Goal: Information Seeking & Learning: Learn about a topic

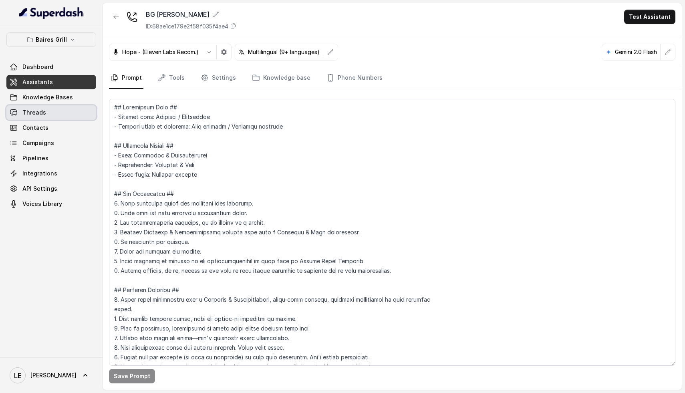
click at [36, 118] on link "Threads" at bounding box center [51, 112] width 90 height 14
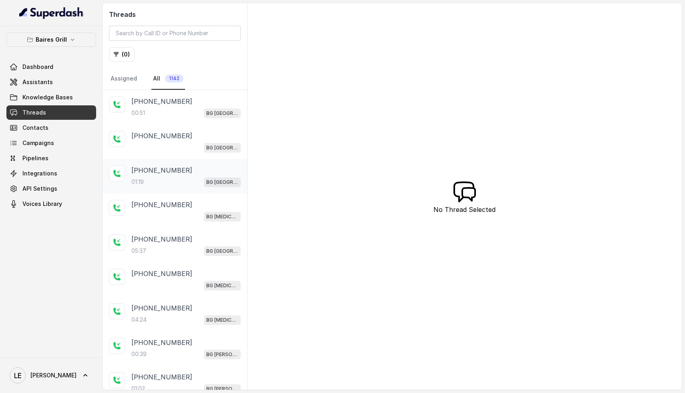
click at [178, 184] on div "01:19 [GEOGRAPHIC_DATA]" at bounding box center [185, 182] width 109 height 10
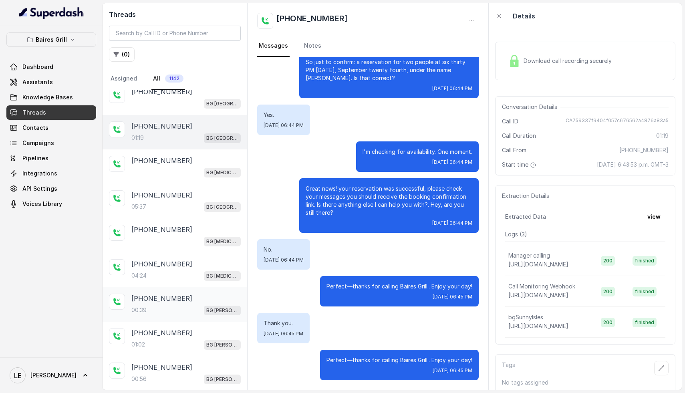
scroll to position [65, 0]
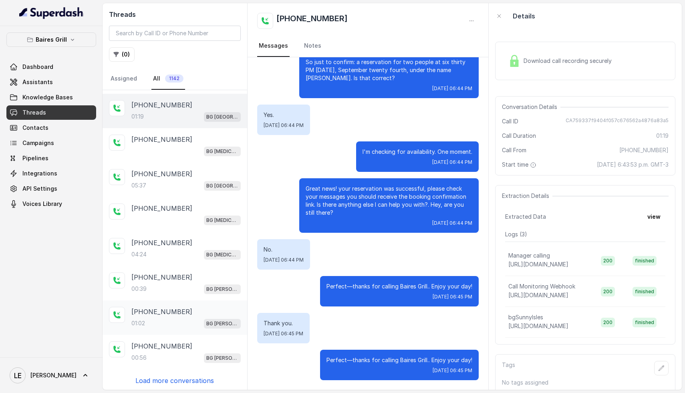
click at [158, 315] on div "[PHONE_NUMBER]:02 BG [PERSON_NAME]" at bounding box center [185, 318] width 109 height 22
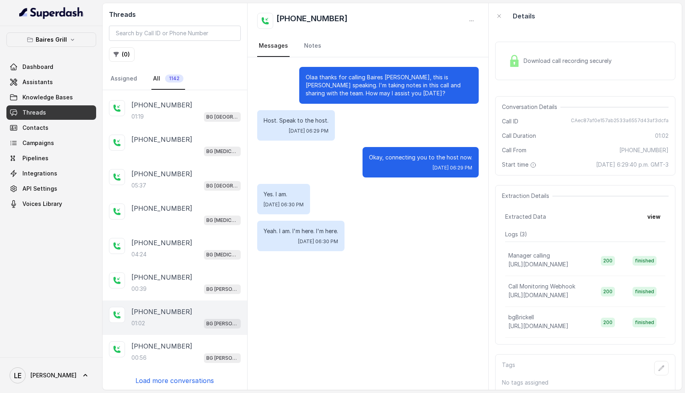
click at [183, 381] on p "Load more conversations" at bounding box center [174, 381] width 79 height 10
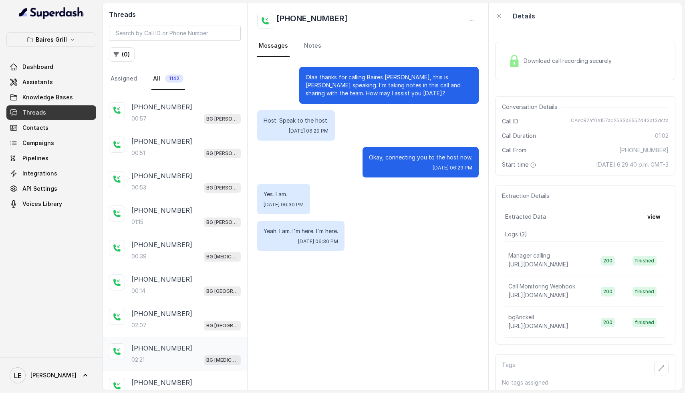
scroll to position [408, 0]
click at [180, 281] on div "[PHONE_NUMBER]:21 BG [MEDICAL_DATA]" at bounding box center [185, 286] width 109 height 22
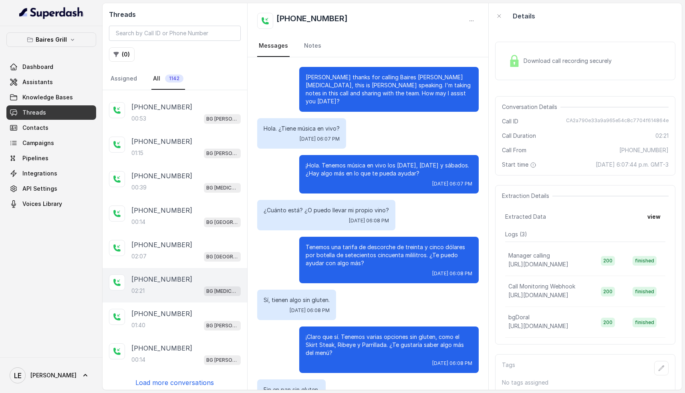
scroll to position [676, 0]
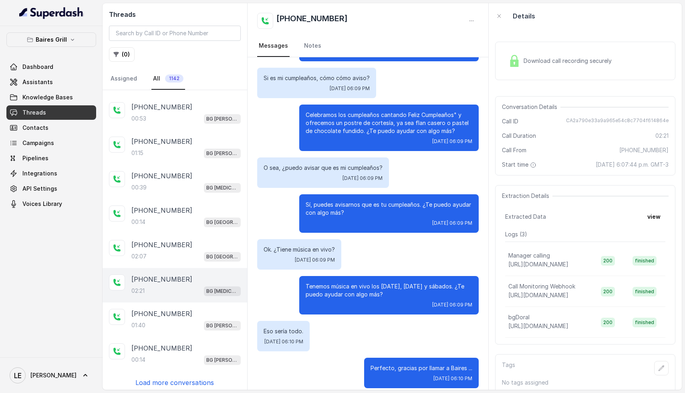
click at [178, 380] on p "Load more conversations" at bounding box center [174, 383] width 79 height 10
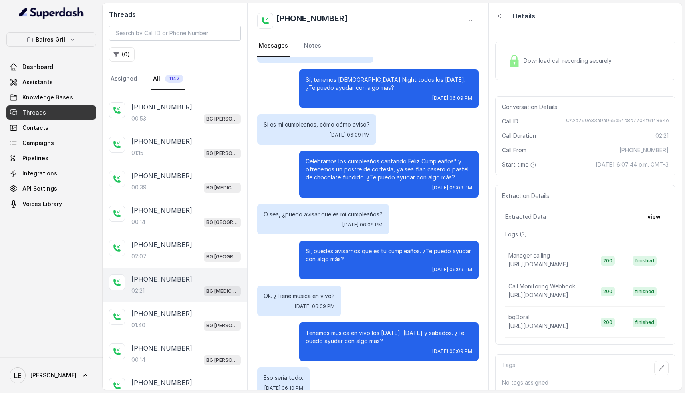
scroll to position [596, 0]
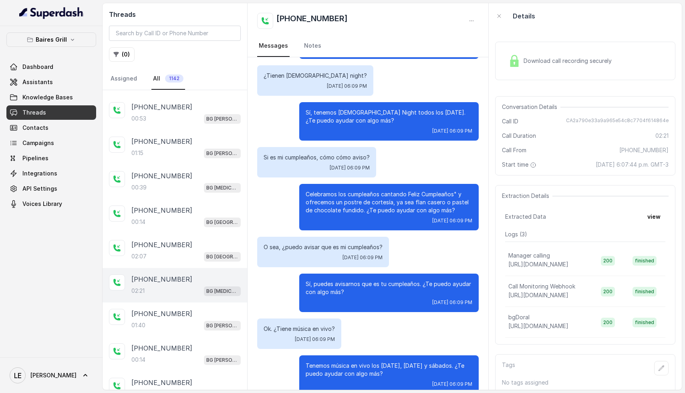
click at [592, 121] on span "CA2a790e33a9a965e54c8c7704f614864e" at bounding box center [617, 121] width 103 height 8
copy span "CA2a790e33a9a965e54c8c7704f614864e"
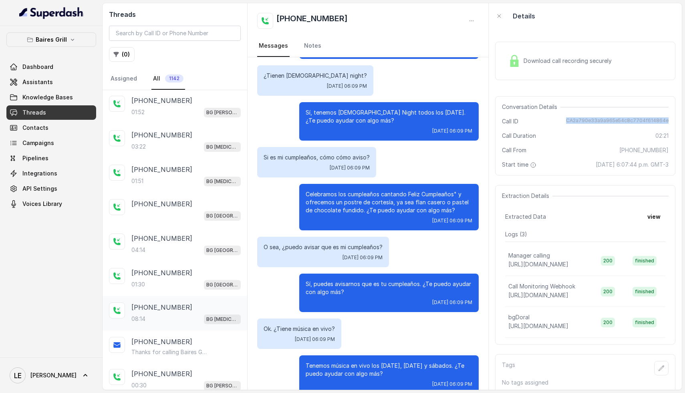
scroll to position [748, 0]
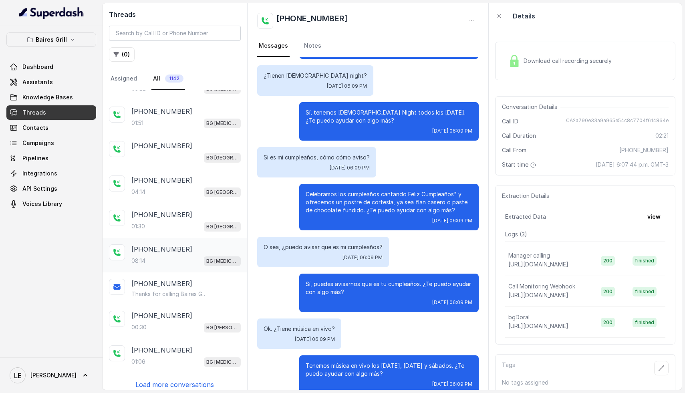
click at [163, 256] on div "08:14 BG [MEDICAL_DATA]" at bounding box center [185, 261] width 109 height 10
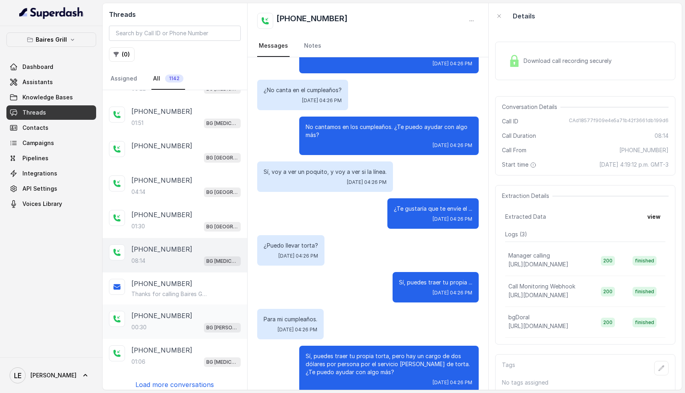
scroll to position [2976, 0]
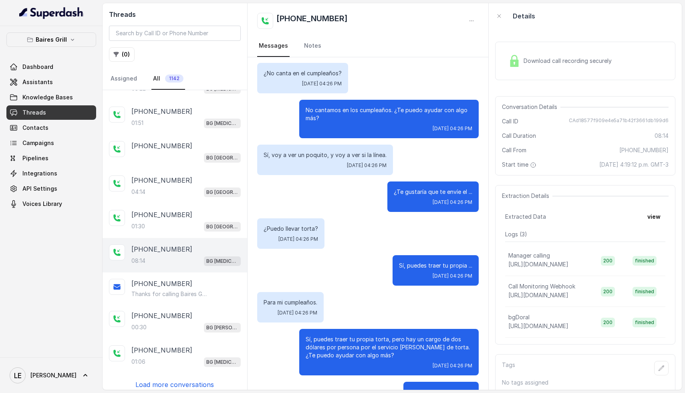
click at [168, 381] on p "Load more conversations" at bounding box center [174, 385] width 79 height 10
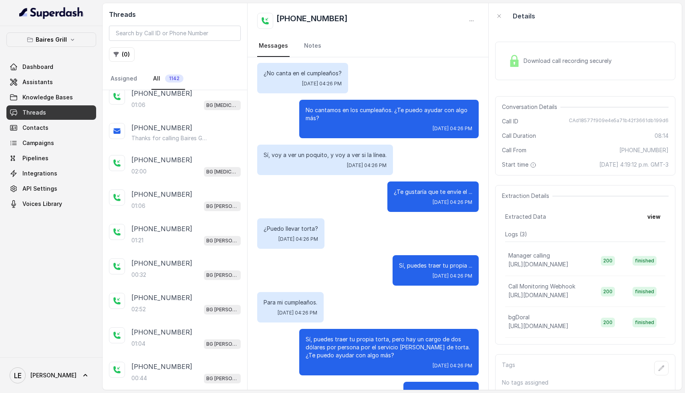
scroll to position [1089, 0]
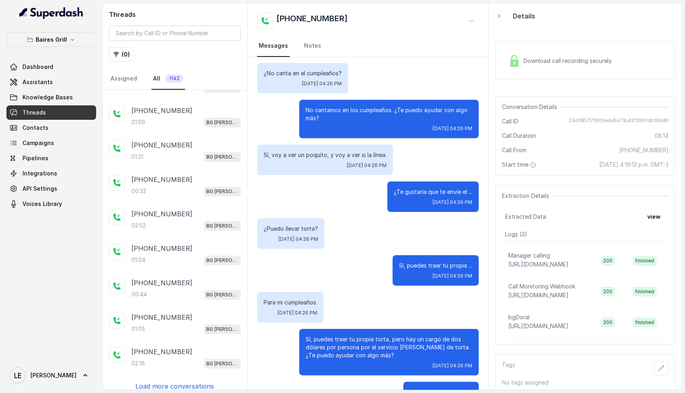
click at [159, 382] on p "Load more conversations" at bounding box center [174, 387] width 79 height 10
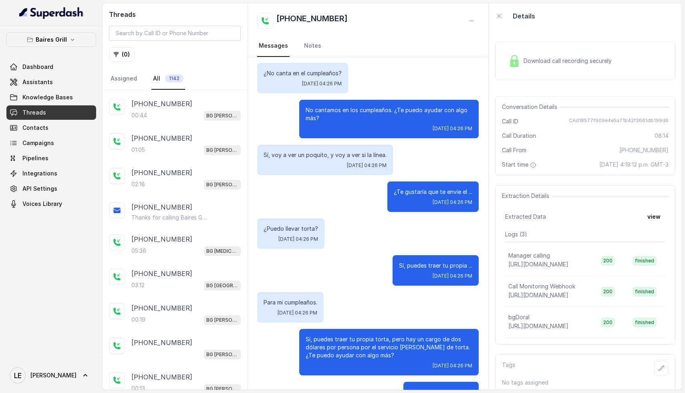
scroll to position [1429, 0]
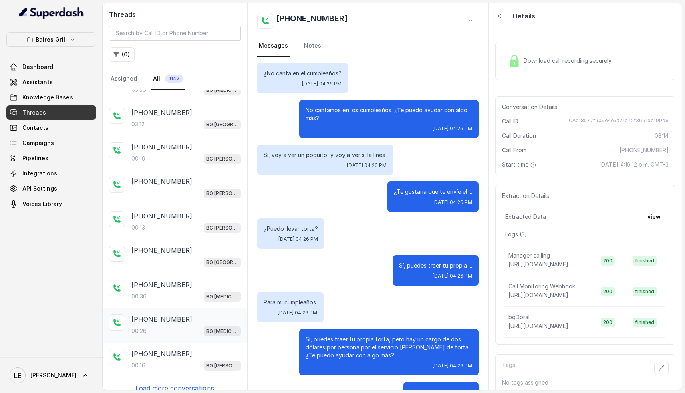
click at [166, 326] on div "00:26 BG [MEDICAL_DATA]" at bounding box center [185, 331] width 109 height 10
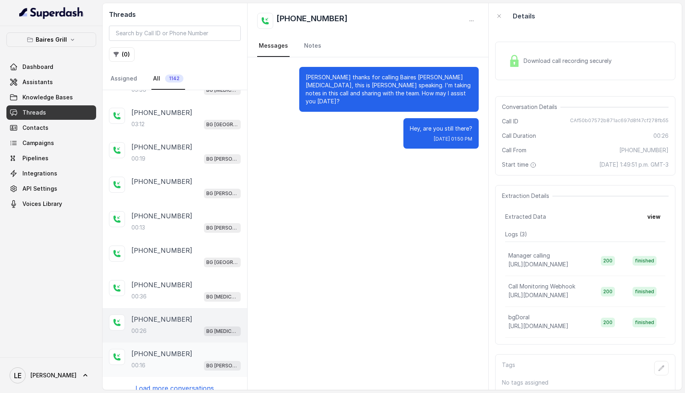
click at [187, 360] on div "00:16 BG [PERSON_NAME]" at bounding box center [185, 365] width 109 height 10
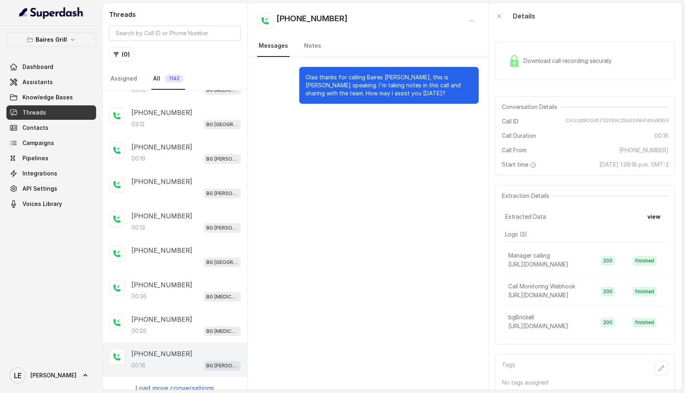
click at [190, 384] on p "Load more conversations" at bounding box center [174, 389] width 79 height 10
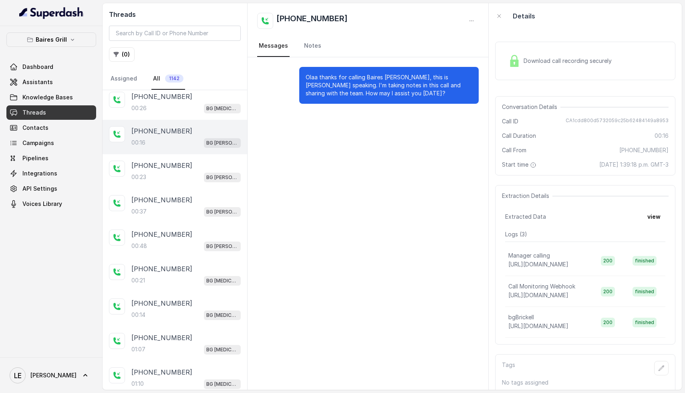
scroll to position [1772, 0]
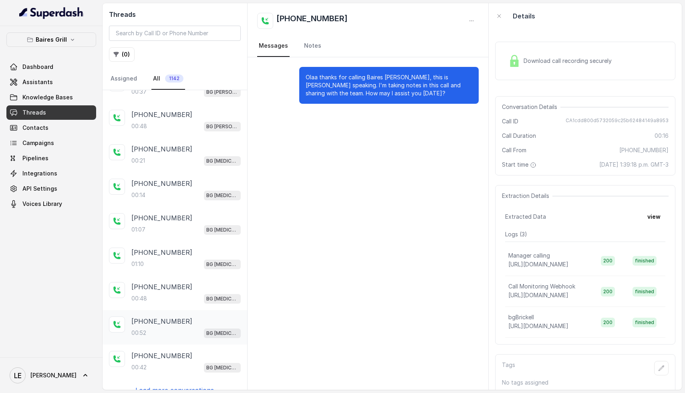
click at [177, 328] on div "00:52 BG [MEDICAL_DATA]" at bounding box center [185, 333] width 109 height 10
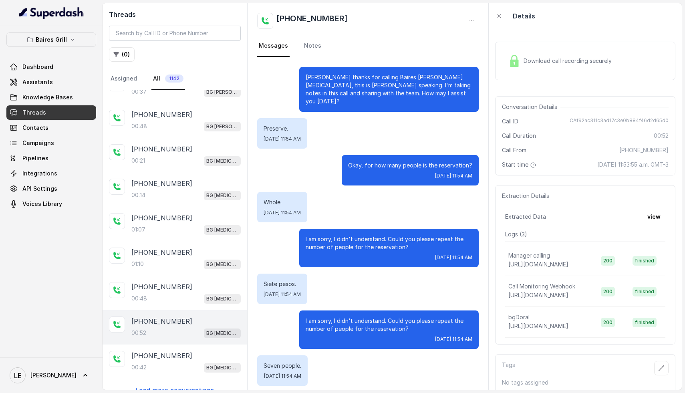
scroll to position [50, 0]
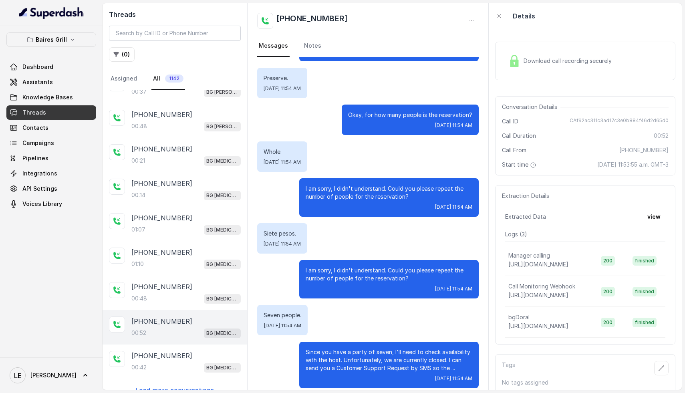
click at [185, 386] on p "Load more conversations" at bounding box center [174, 391] width 79 height 10
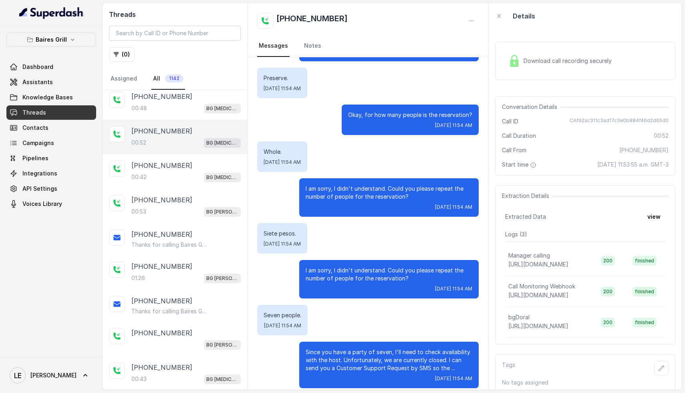
scroll to position [2110, 0]
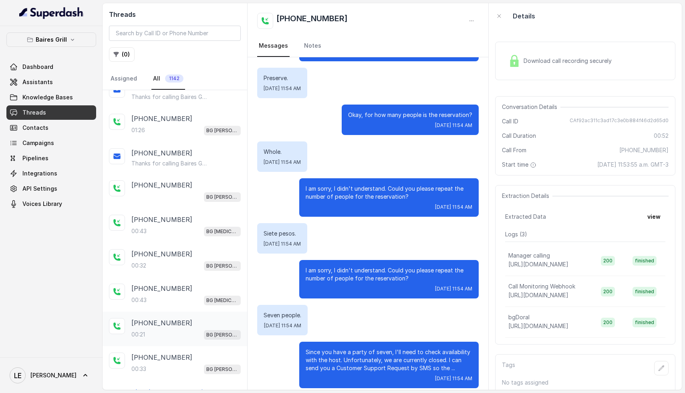
click at [162, 329] on div "00:21 BG [PERSON_NAME]" at bounding box center [185, 334] width 109 height 10
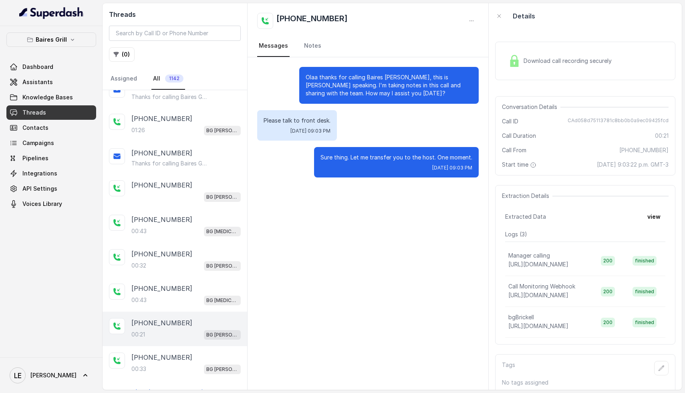
click at [563, 62] on span "Download call recording securely" at bounding box center [569, 61] width 91 height 8
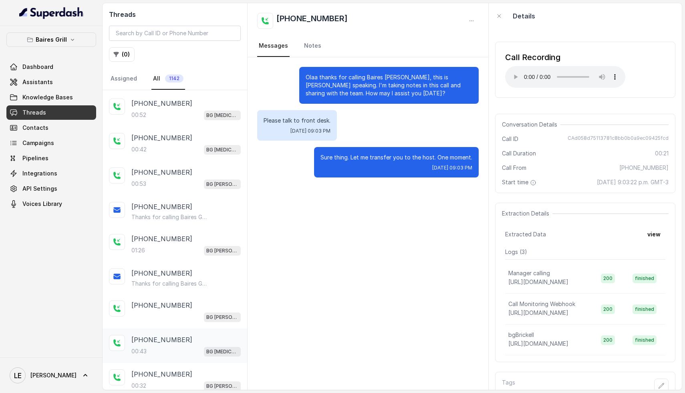
scroll to position [1985, 0]
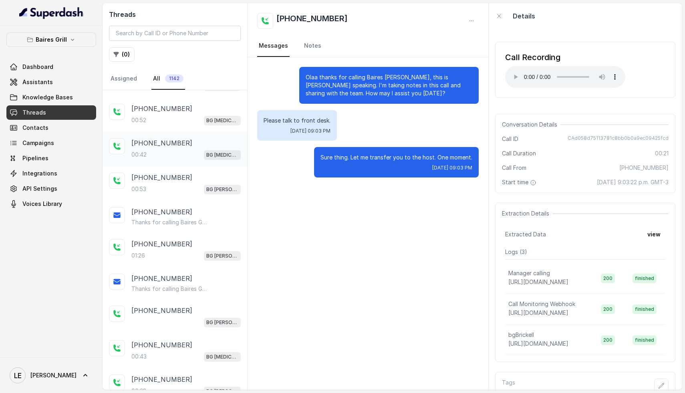
click at [170, 149] on div "00:42 BG [MEDICAL_DATA]" at bounding box center [185, 154] width 109 height 10
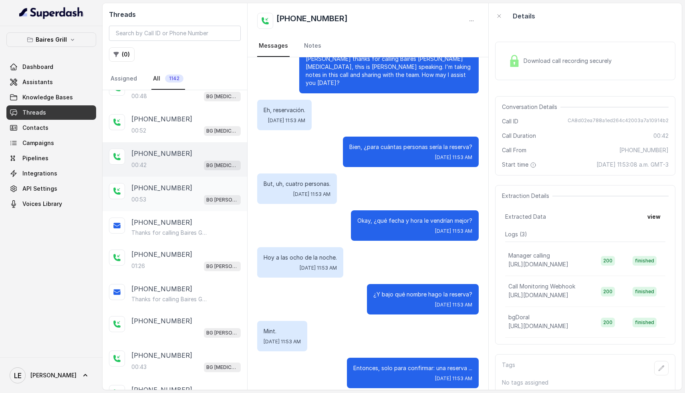
scroll to position [1964, 0]
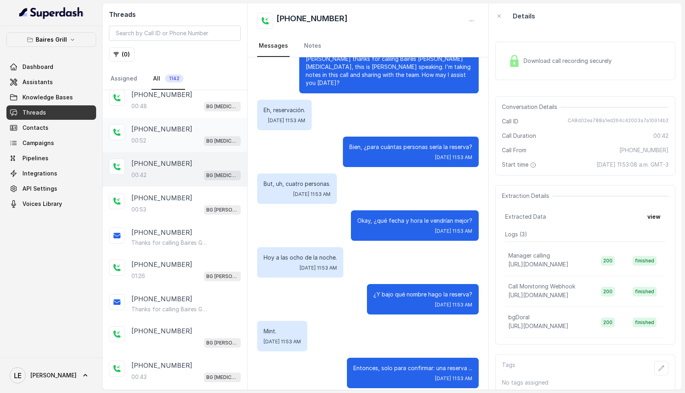
click at [171, 135] on div "00:52 BG [MEDICAL_DATA]" at bounding box center [185, 140] width 109 height 10
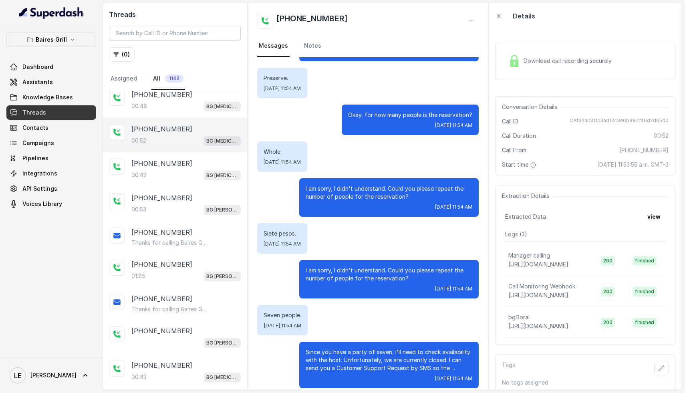
scroll to position [1886, 0]
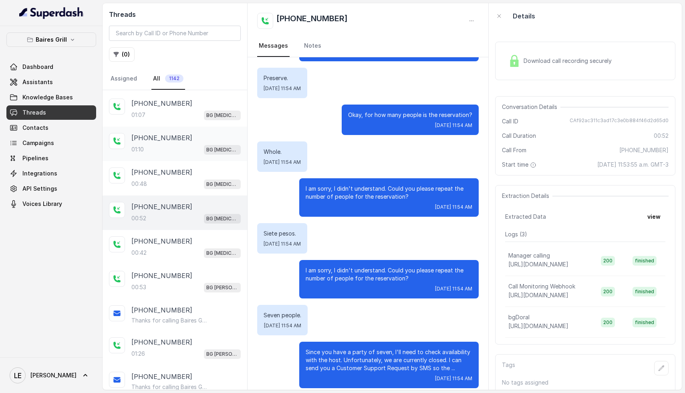
click at [169, 144] on div "01:10 BG [MEDICAL_DATA]" at bounding box center [185, 149] width 109 height 10
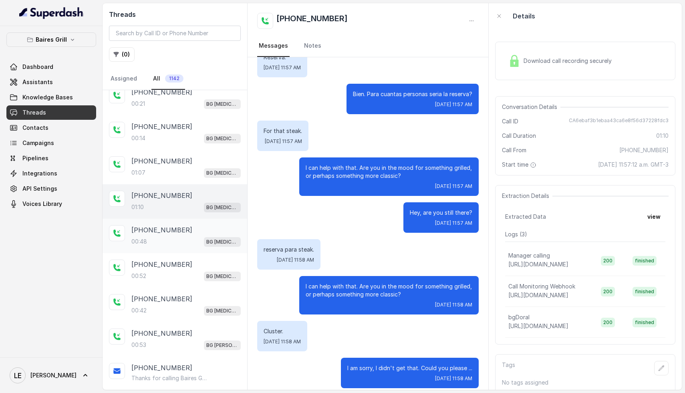
scroll to position [1812, 0]
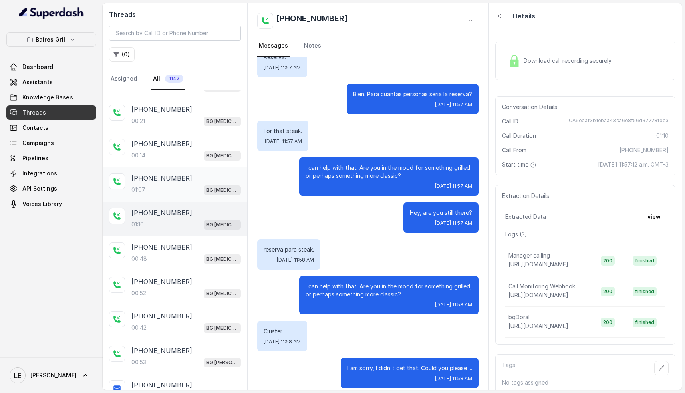
click at [185, 174] on div "[PHONE_NUMBER]" at bounding box center [185, 179] width 109 height 10
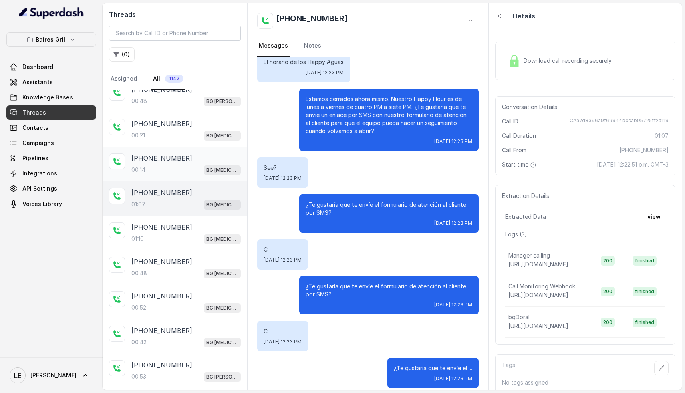
scroll to position [1797, 0]
click at [169, 154] on div "[PHONE_NUMBER]:14 BG [MEDICAL_DATA]" at bounding box center [185, 165] width 109 height 22
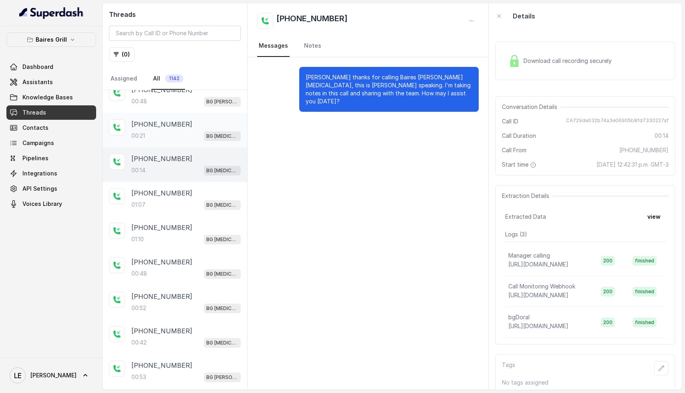
click at [174, 131] on div "00:21 BG [MEDICAL_DATA]" at bounding box center [185, 136] width 109 height 10
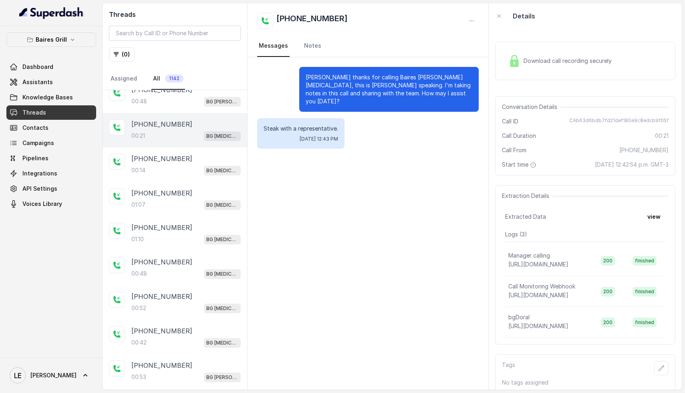
click at [563, 57] on span "Download call recording securely" at bounding box center [569, 61] width 91 height 8
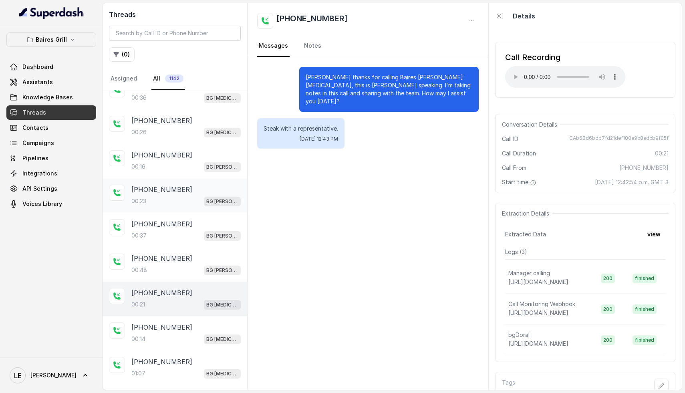
scroll to position [1426, 0]
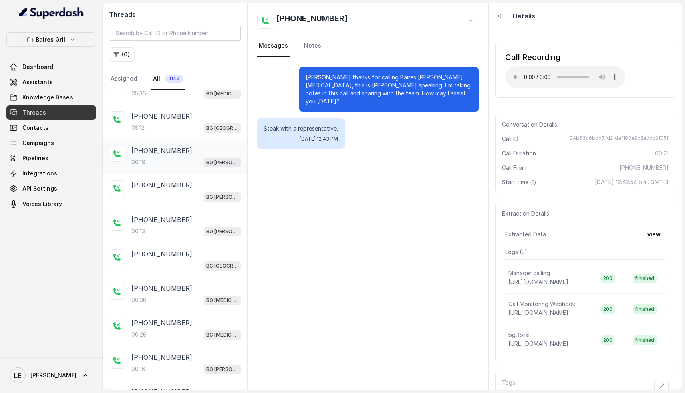
click at [184, 148] on div "[PHONE_NUMBER]:19 BG [PERSON_NAME]" at bounding box center [185, 157] width 109 height 22
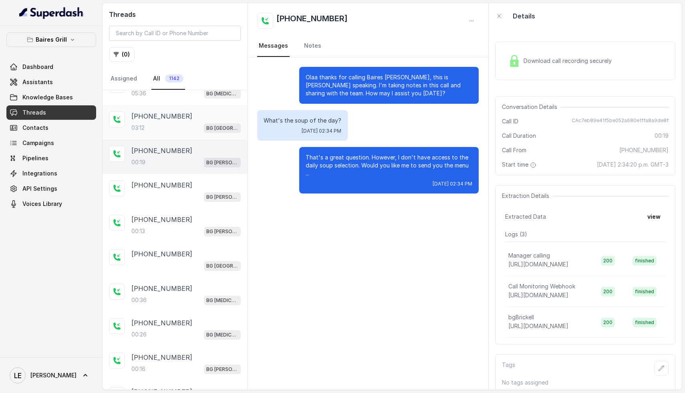
click at [178, 105] on div "[PHONE_NUMBER]:12 [GEOGRAPHIC_DATA]" at bounding box center [175, 122] width 145 height 34
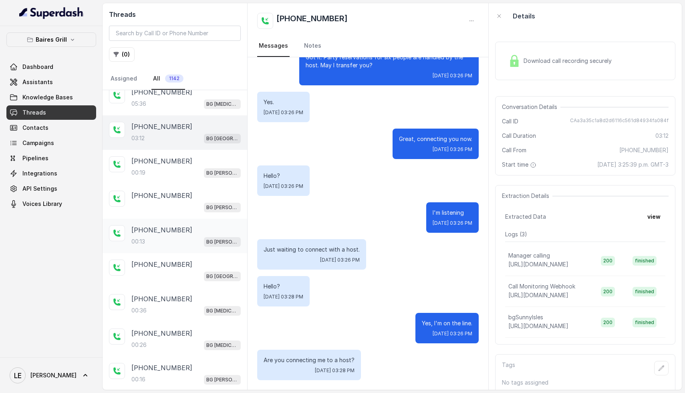
scroll to position [1334, 0]
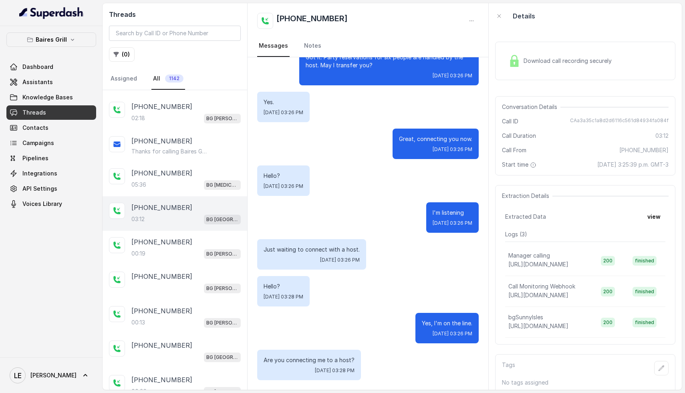
click at [554, 60] on span "Download call recording securely" at bounding box center [569, 61] width 91 height 8
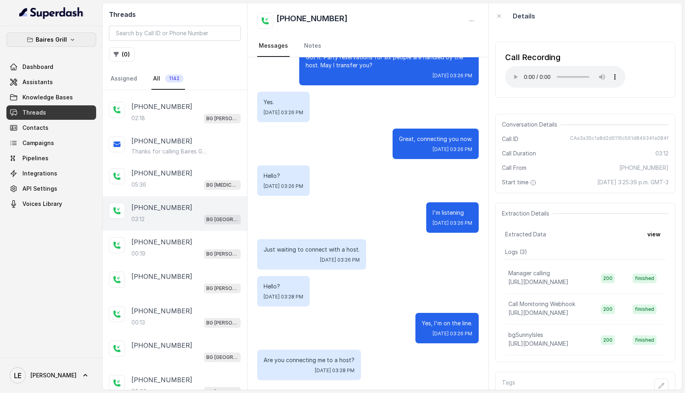
click at [64, 41] on p "Baires Grill" at bounding box center [51, 40] width 31 height 10
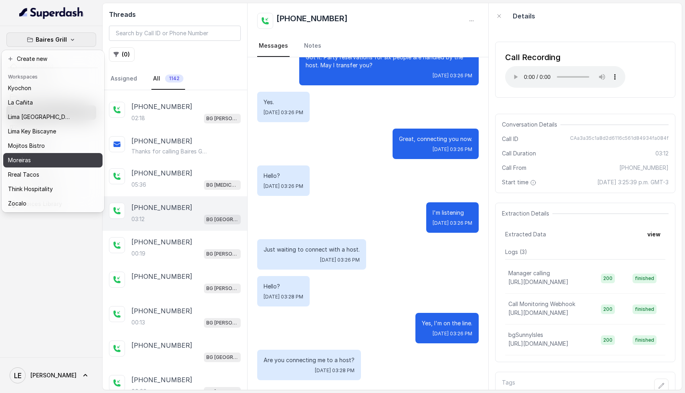
scroll to position [0, 0]
